Goal: Information Seeking & Learning: Learn about a topic

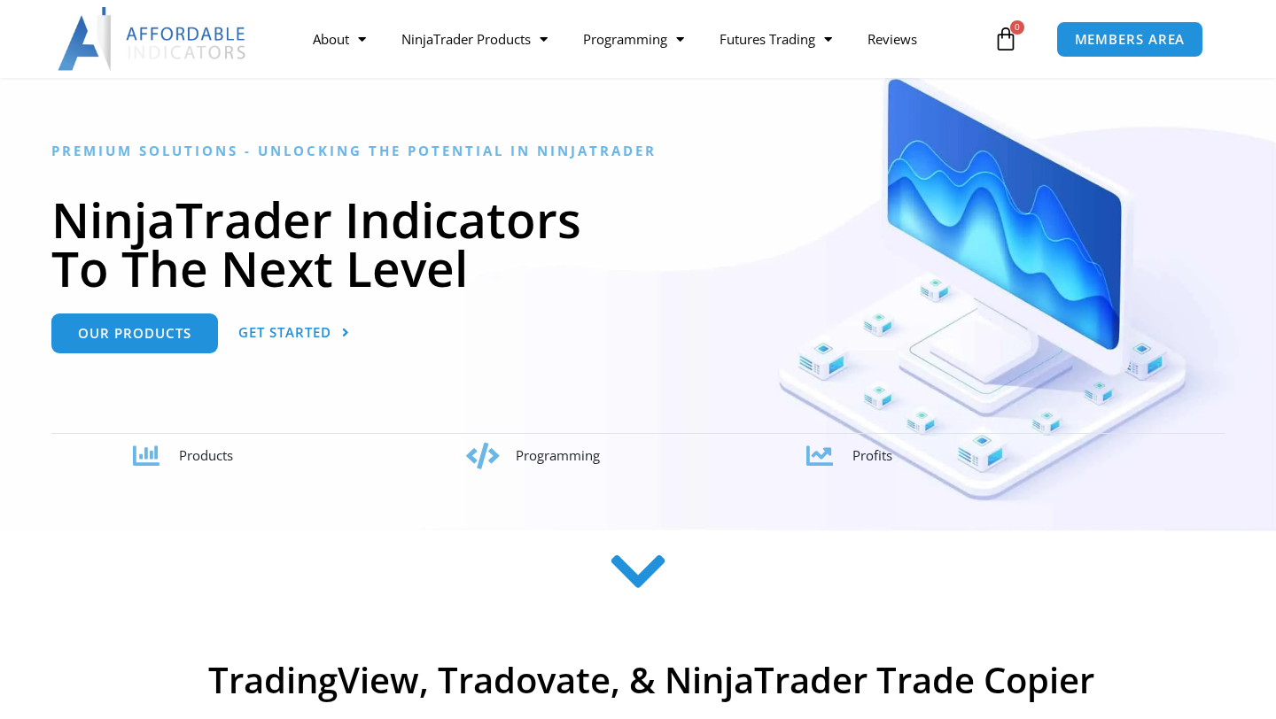
scroll to position [123, 0]
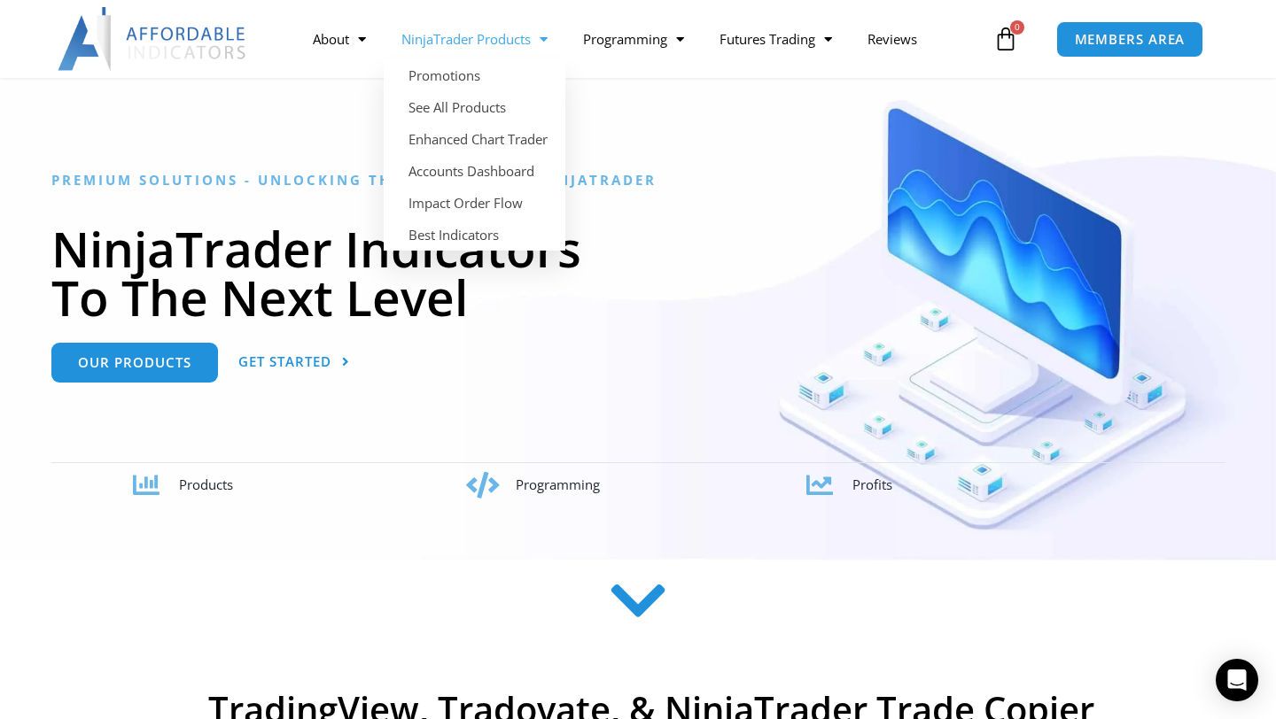
click at [541, 42] on span "Menu" at bounding box center [539, 39] width 17 height 31
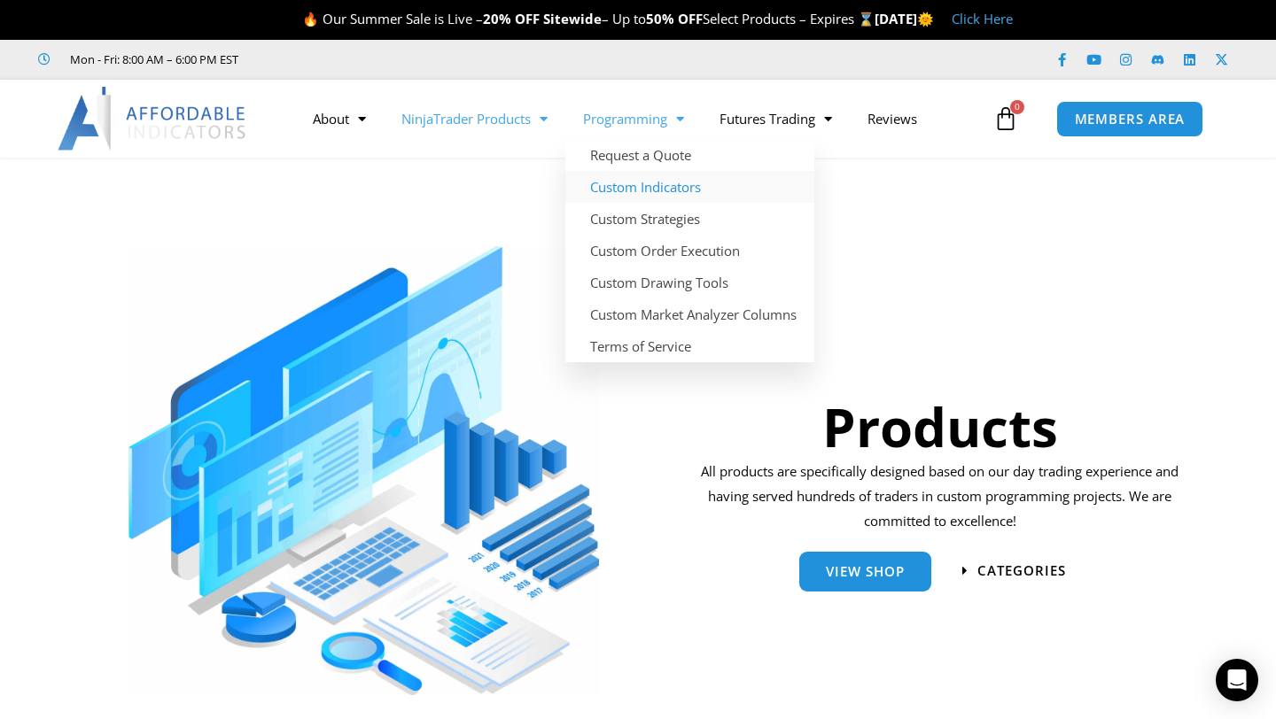
click at [653, 190] on link "Custom Indicators" at bounding box center [689, 187] width 249 height 32
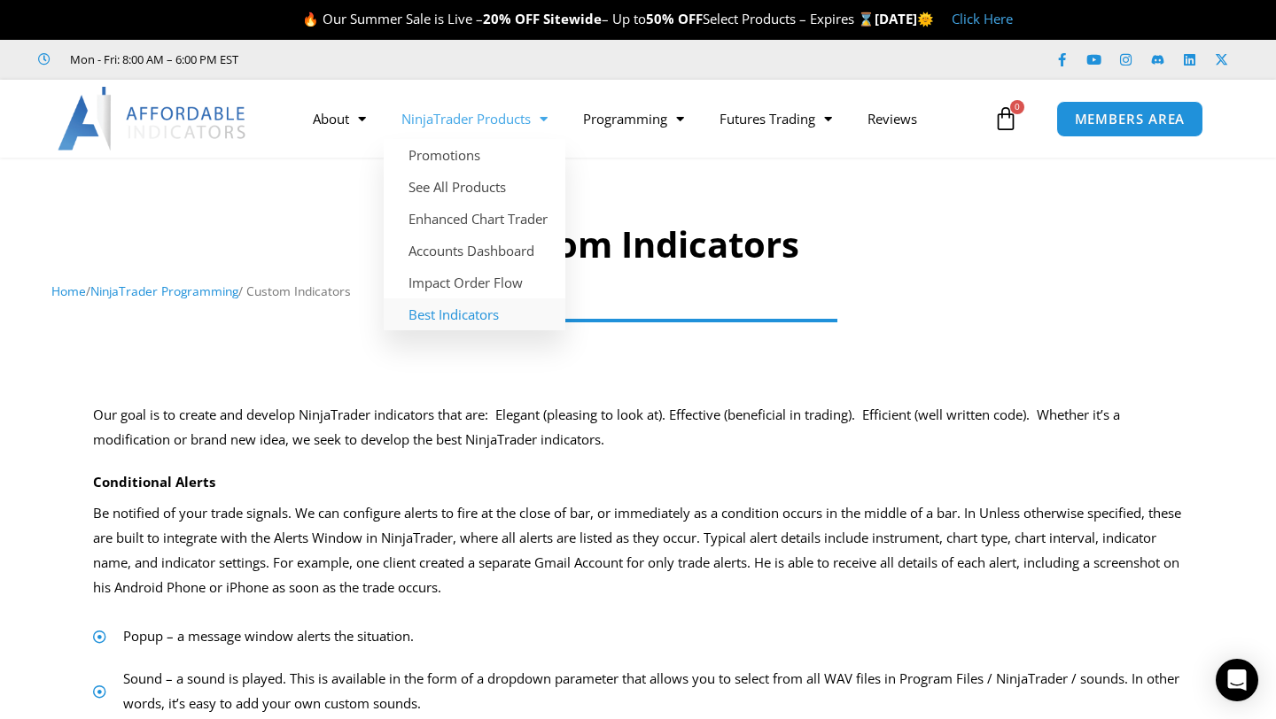
click at [461, 316] on link "Best Indicators" at bounding box center [475, 315] width 182 height 32
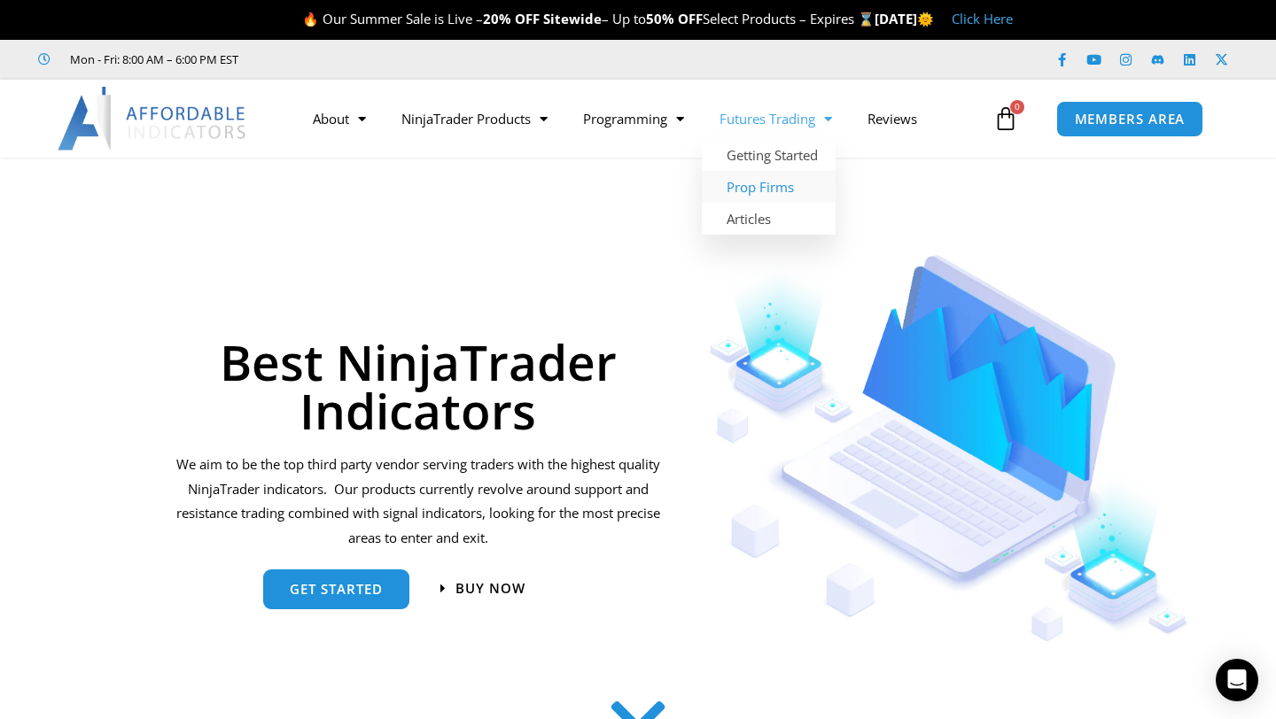
click at [765, 186] on link "Prop Firms" at bounding box center [769, 187] width 134 height 32
